Goal: Find specific page/section: Find specific page/section

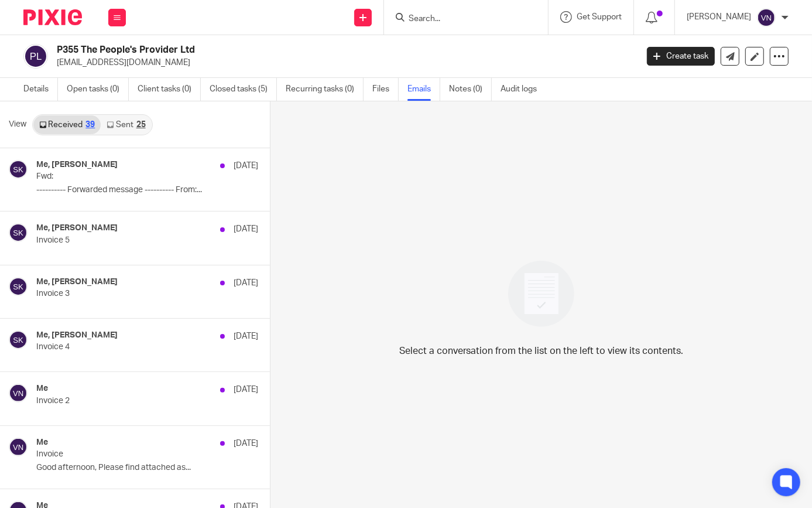
scroll to position [1490, 0]
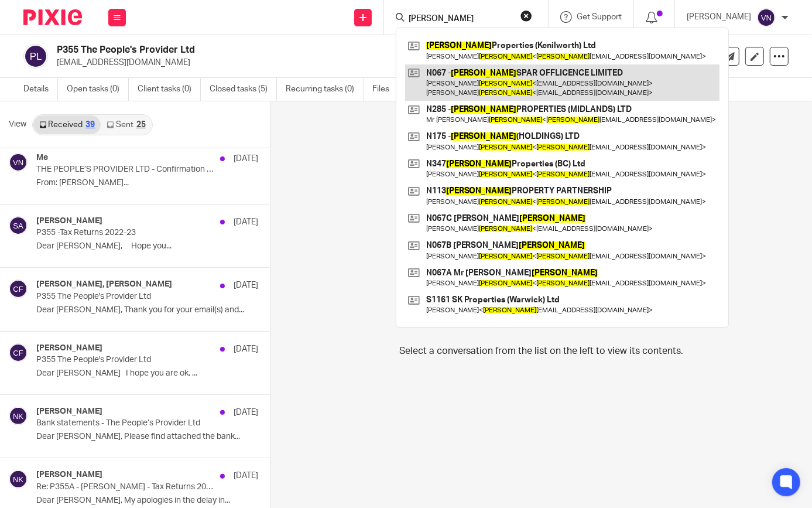
type input "[PERSON_NAME]"
click at [531, 96] on link at bounding box center [562, 82] width 314 height 36
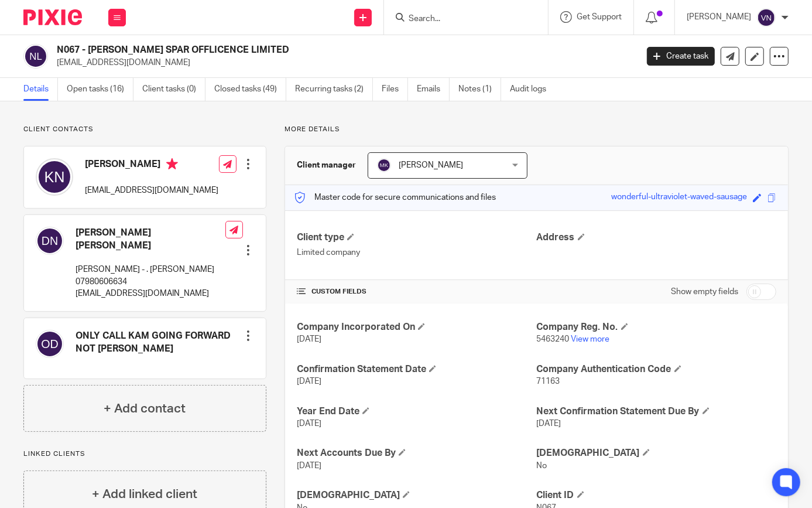
click at [470, 20] on input "Search" at bounding box center [460, 19] width 105 height 11
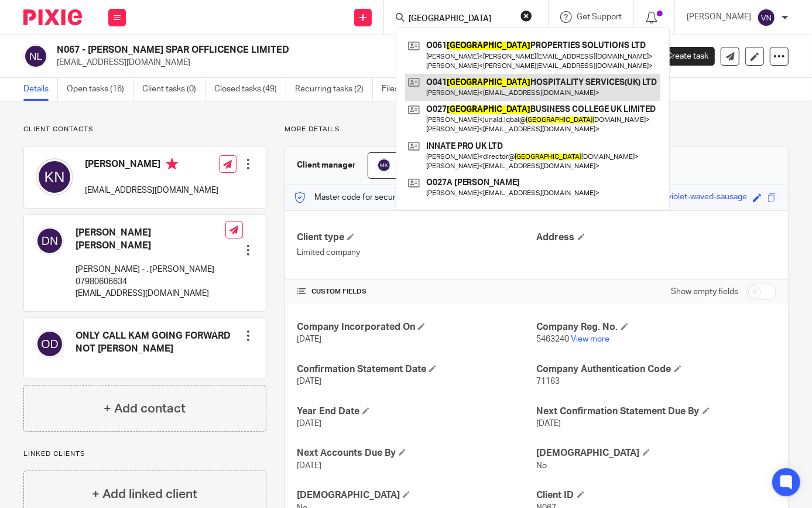
type input "oxford"
click at [510, 82] on link at bounding box center [532, 87] width 255 height 27
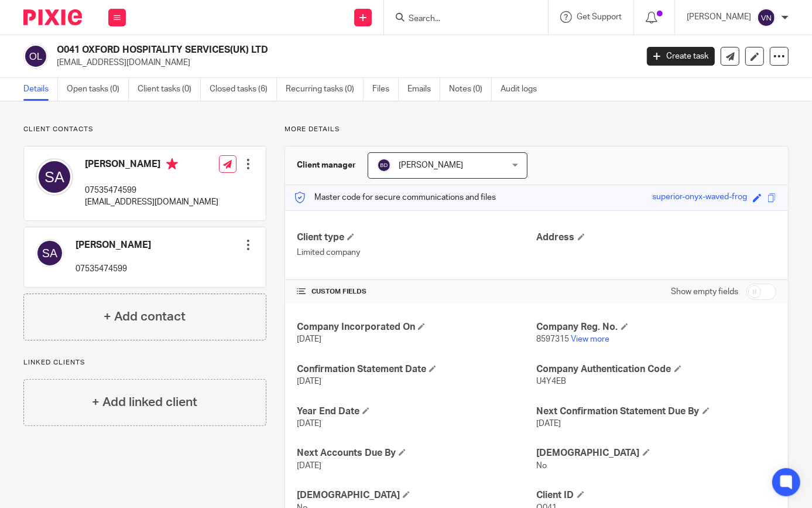
click at [503, 20] on input "Search" at bounding box center [460, 19] width 105 height 11
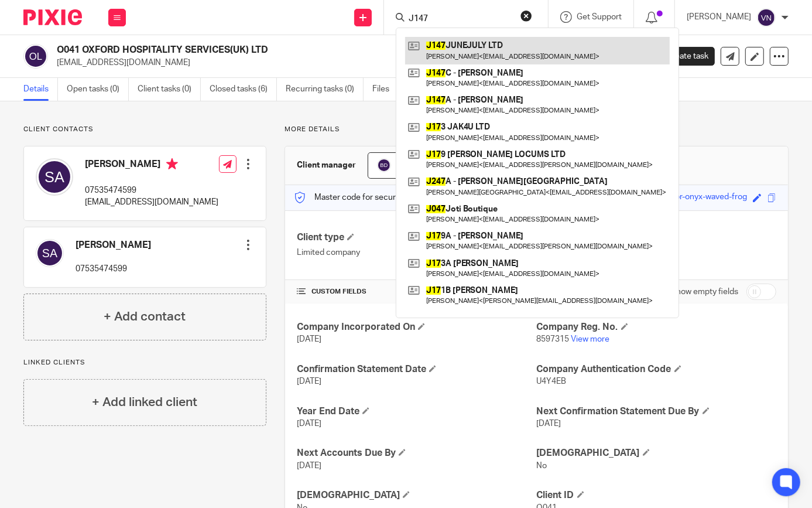
type input "J147"
click at [494, 46] on link at bounding box center [537, 50] width 265 height 27
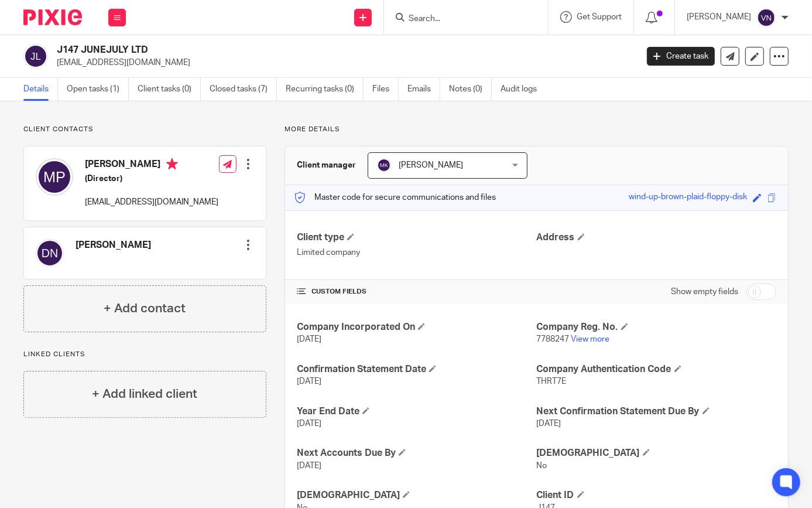
click at [151, 61] on p "[EMAIL_ADDRESS][DOMAIN_NAME]" at bounding box center [343, 63] width 573 height 12
drag, startPoint x: 172, startPoint y: 205, endPoint x: 85, endPoint y: 193, distance: 87.5
click at [85, 193] on div "[PERSON_NAME] (Director) [EMAIL_ADDRESS][DOMAIN_NAME]" at bounding box center [152, 183] width 134 height 50
copy p "petepeev@gmail.com"
